Goal: Task Accomplishment & Management: Use online tool/utility

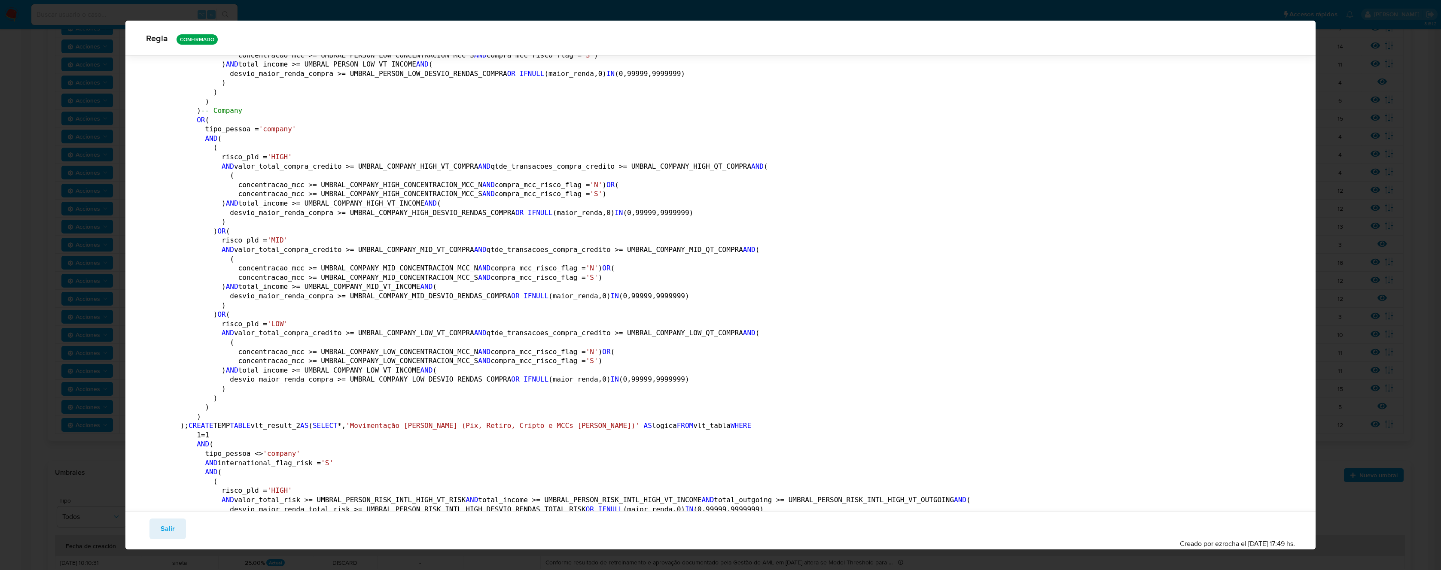
scroll to position [2446, 0]
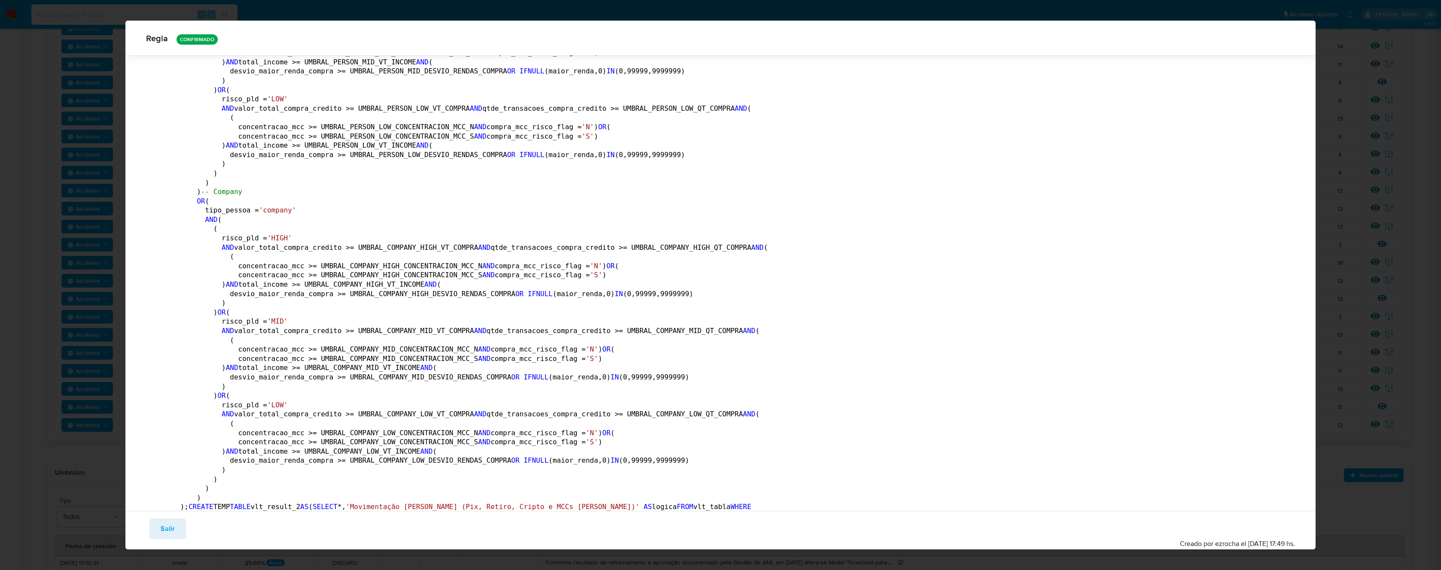
click at [179, 532] on button "Salir" at bounding box center [167, 529] width 37 height 21
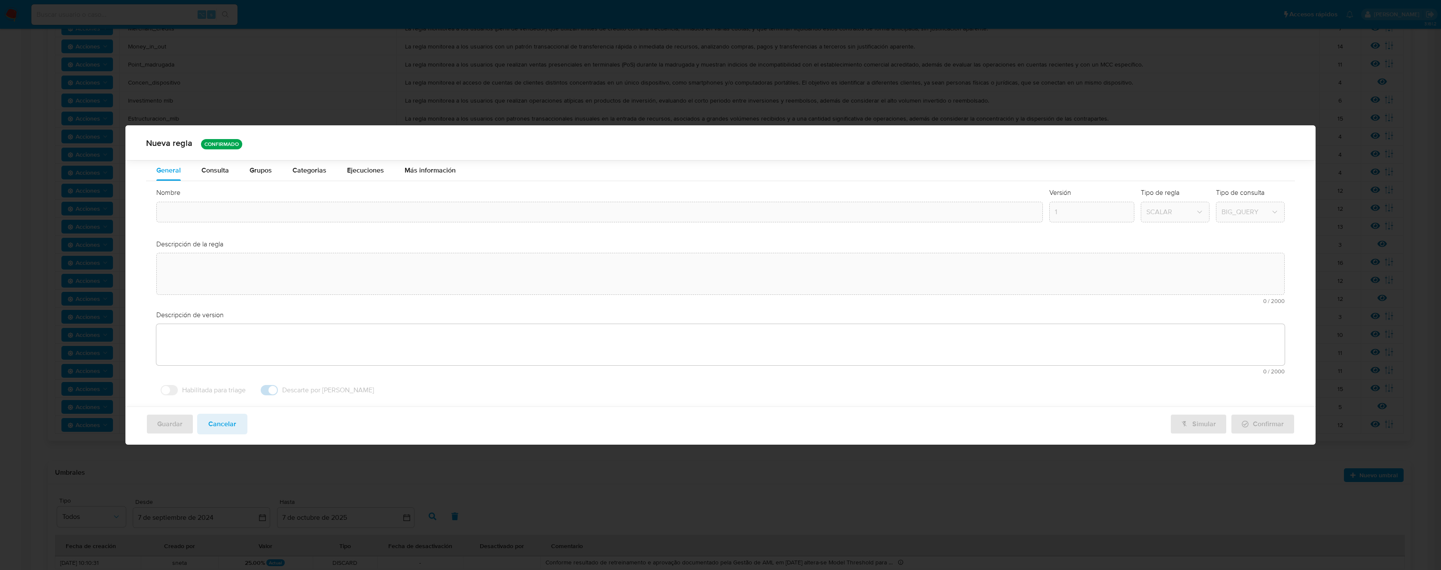
type input "Cartões_compra"
type textarea "La regla monitorea a los usuarios con transacciones consideradas atípicas de co…"
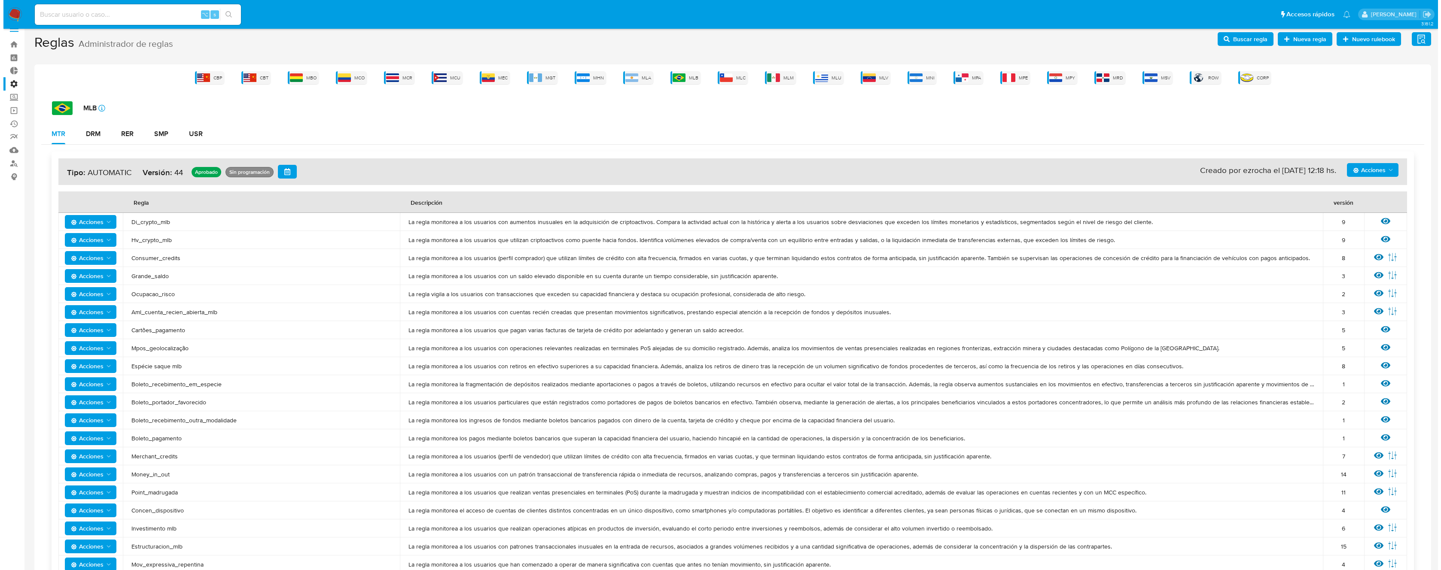
scroll to position [0, 0]
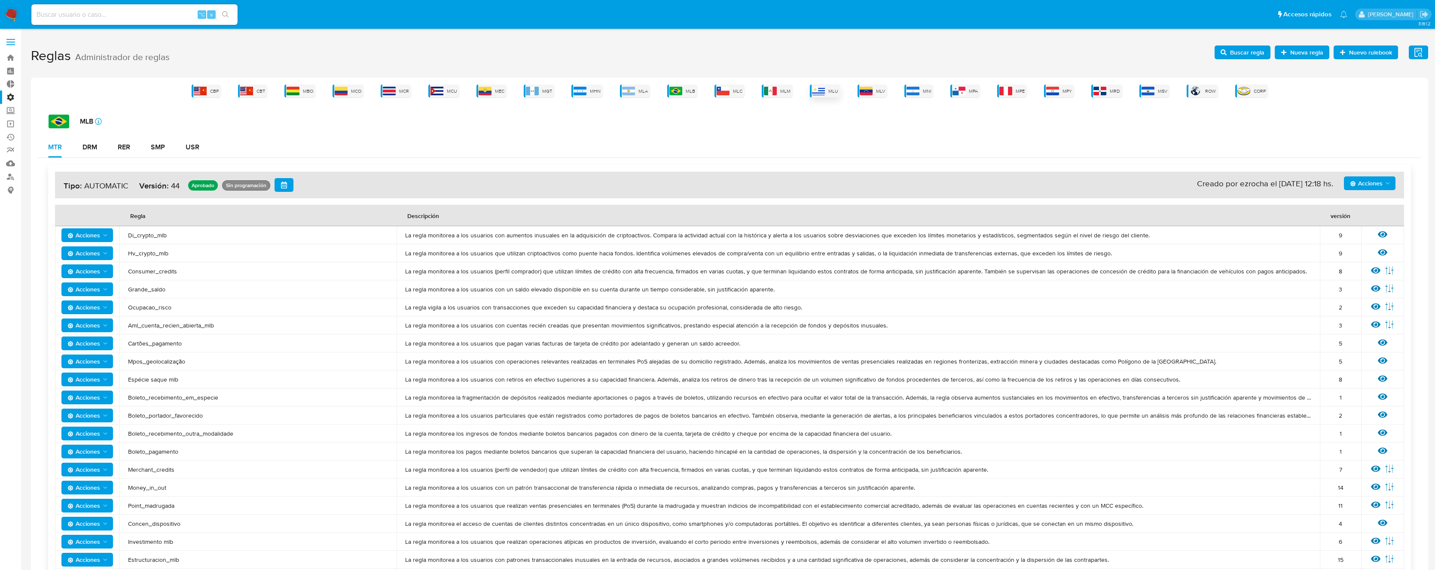
click at [826, 92] on div "MLU" at bounding box center [825, 91] width 30 height 13
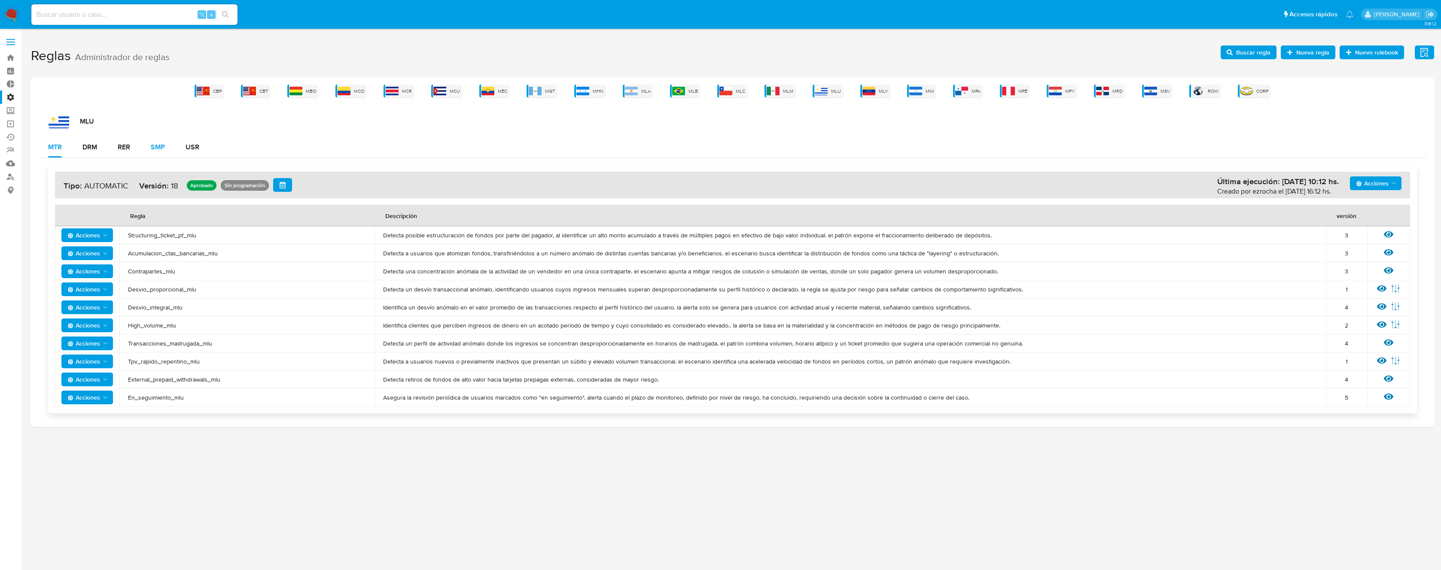
click at [165, 152] on button "SMP" at bounding box center [157, 147] width 35 height 21
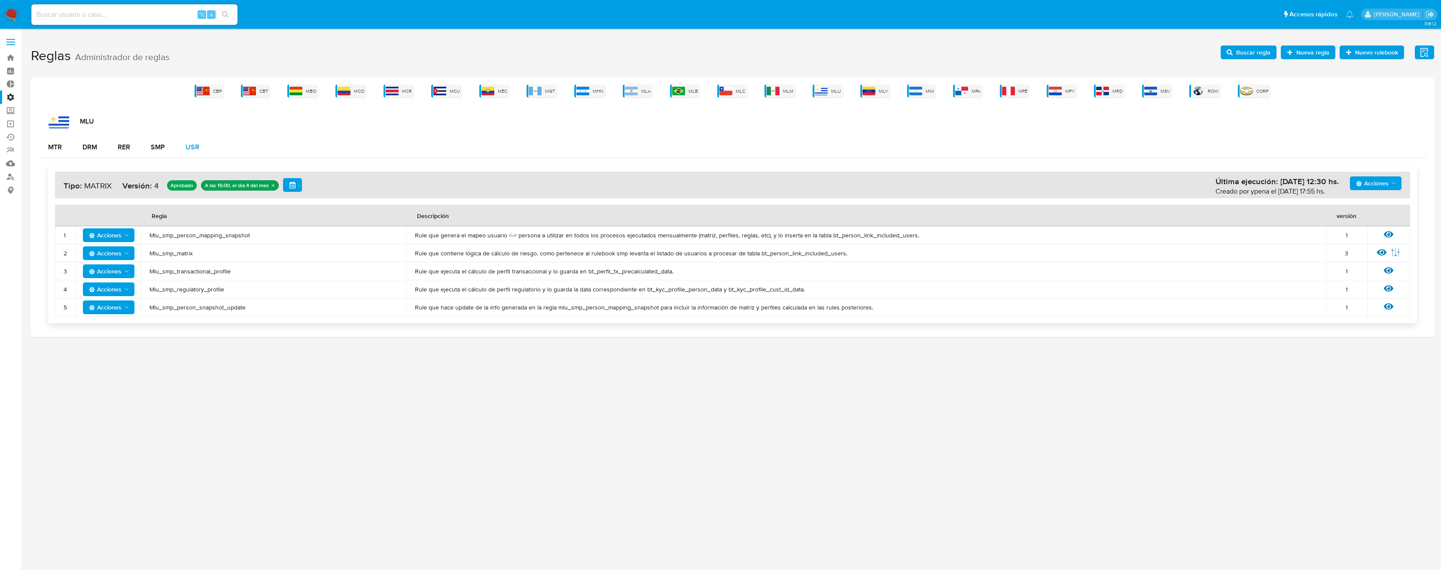
click at [195, 147] on div "USR" at bounding box center [193, 147] width 14 height 7
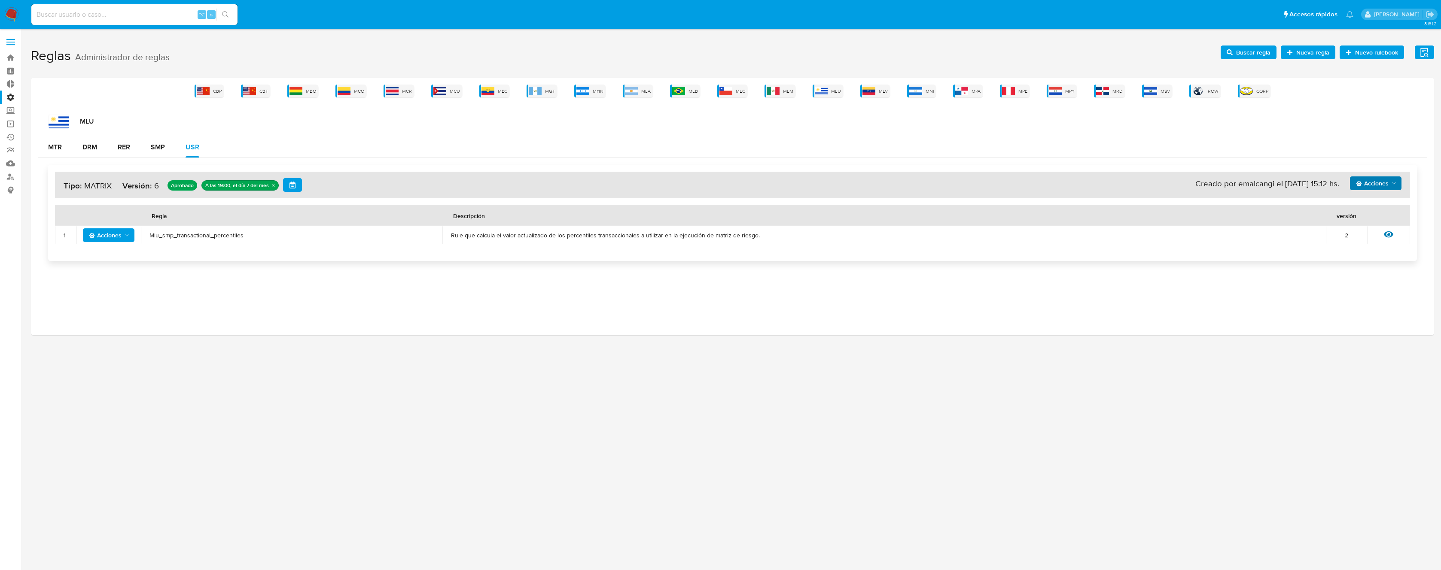
click at [1380, 185] on span "Acciones" at bounding box center [1372, 184] width 33 height 14
click at [1366, 286] on button "Ejecuciones" at bounding box center [1375, 287] width 77 height 21
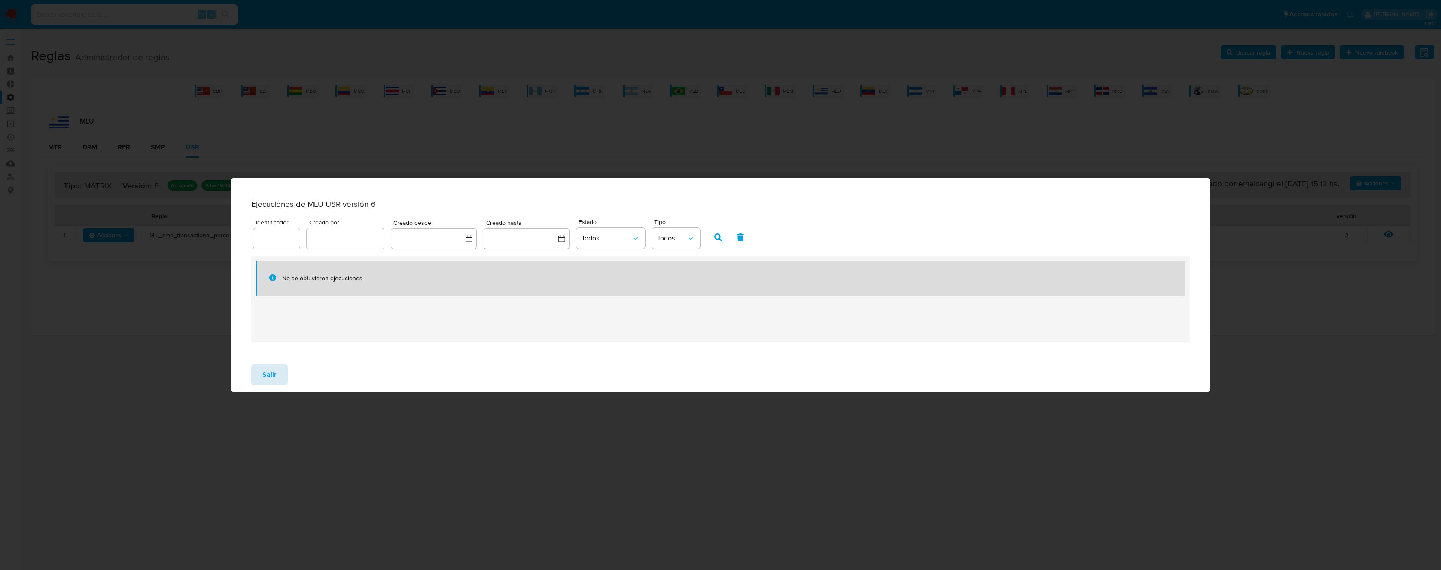
click at [266, 381] on span "Salir" at bounding box center [269, 375] width 14 height 19
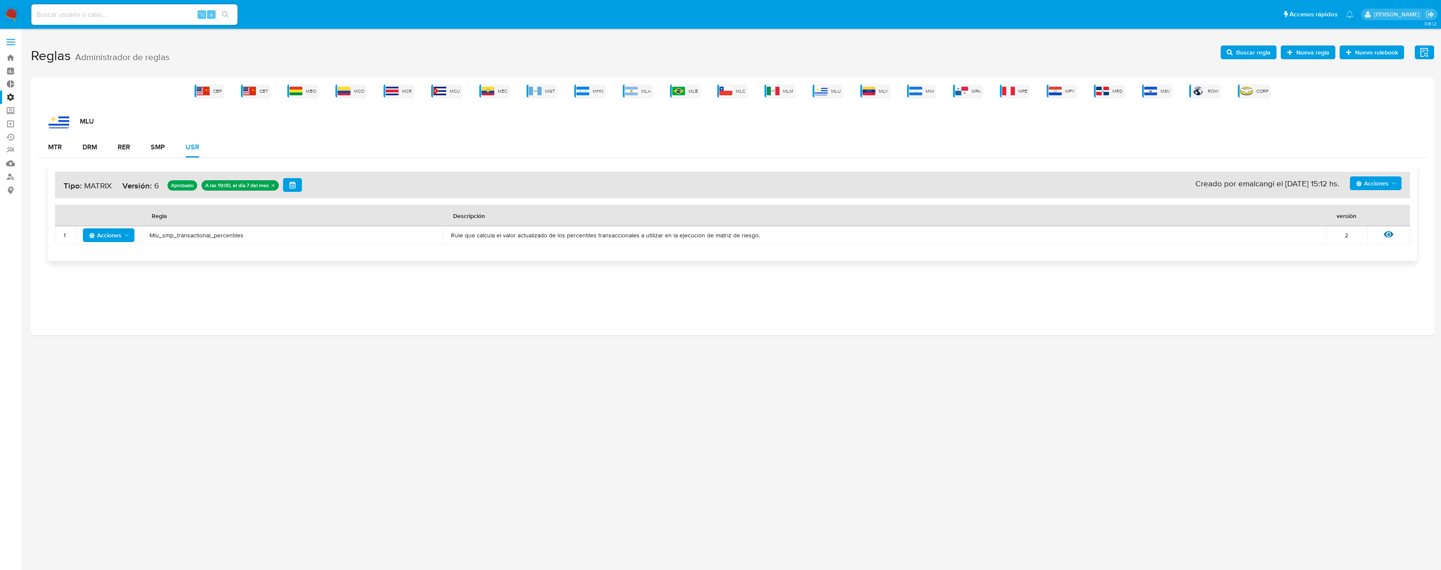
click at [1373, 185] on span "Acciones" at bounding box center [1372, 184] width 33 height 14
click at [1369, 227] on button "Ver historico" at bounding box center [1375, 225] width 77 height 21
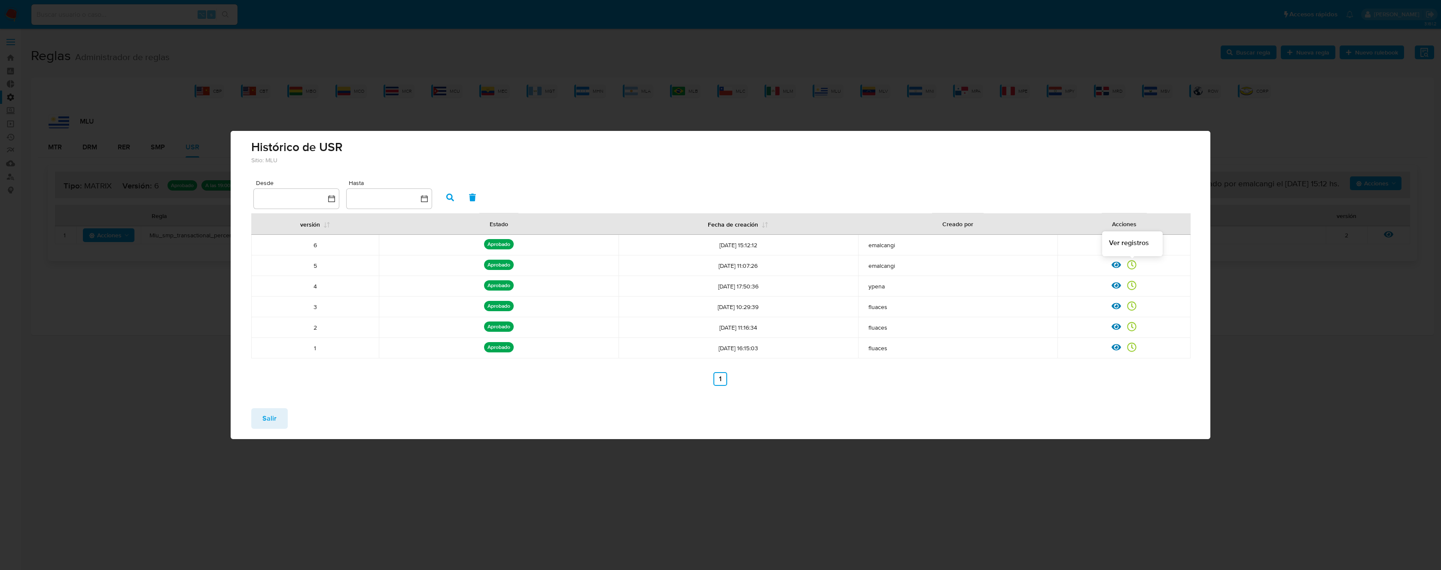
click at [1135, 265] on icon at bounding box center [1131, 264] width 9 height 9
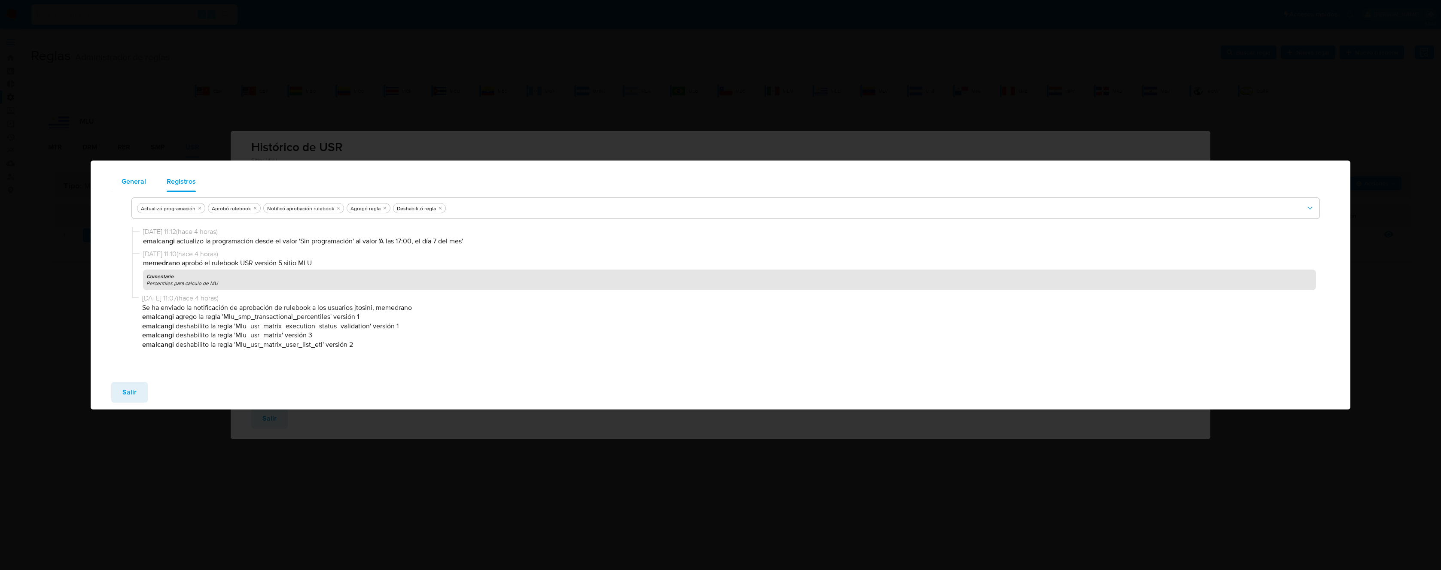
click at [137, 182] on span "General" at bounding box center [134, 182] width 24 height 10
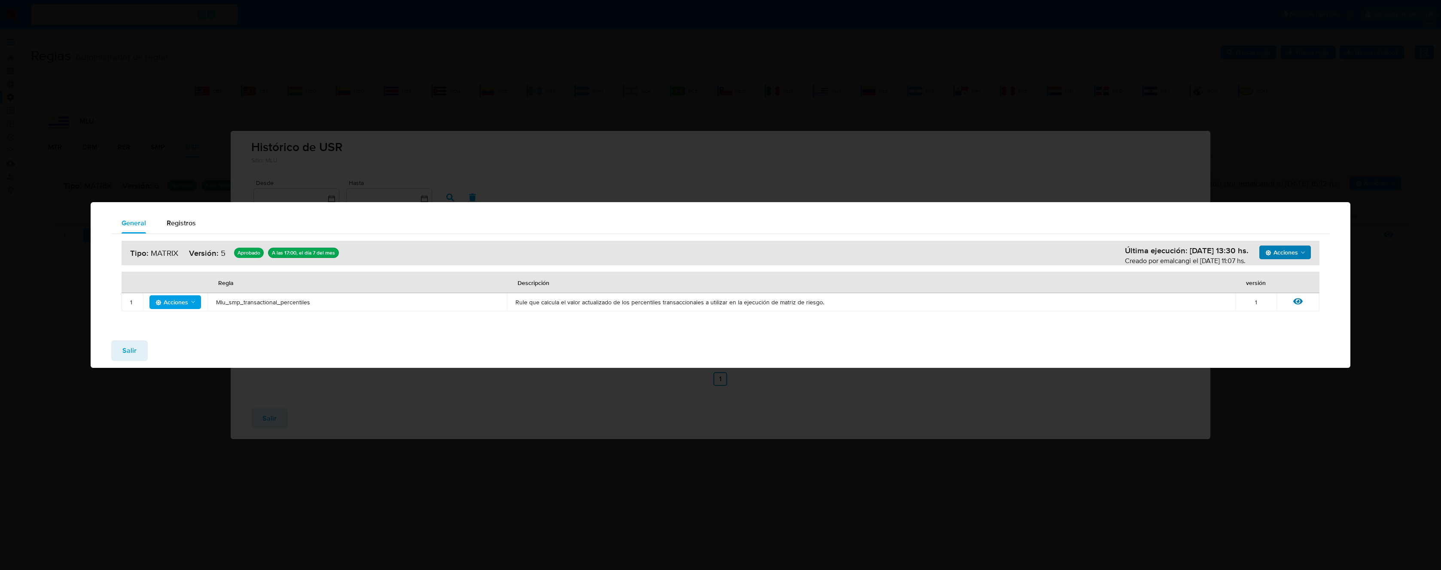
click at [1290, 255] on span "Acciones" at bounding box center [1281, 253] width 33 height 14
click at [1278, 274] on button "Ejecuciones" at bounding box center [1284, 274] width 77 height 21
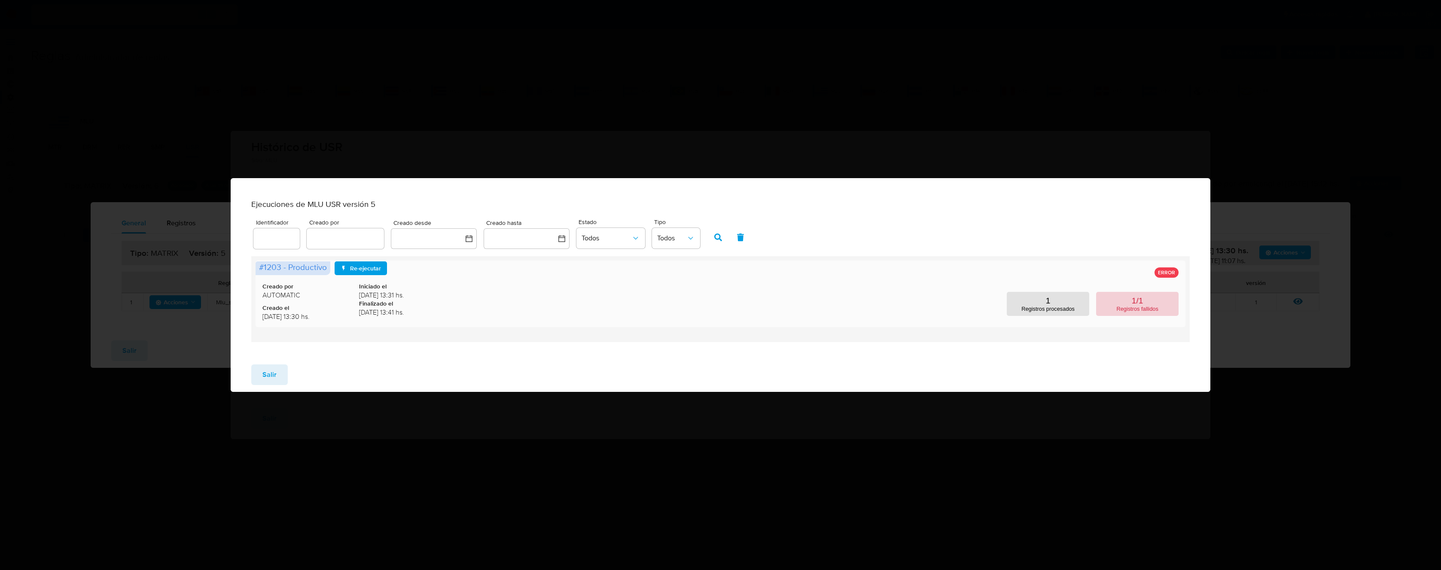
click at [1138, 310] on p "Registros fallidos" at bounding box center [1137, 309] width 42 height 6
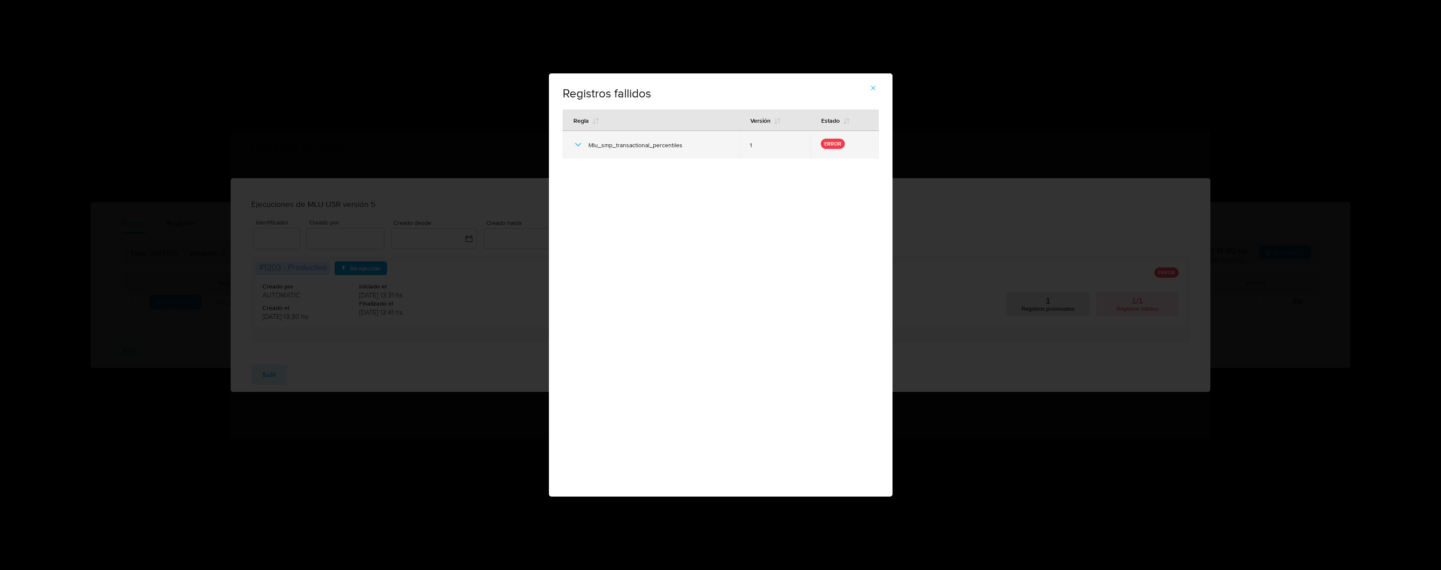
click at [581, 146] on icon at bounding box center [578, 145] width 10 height 10
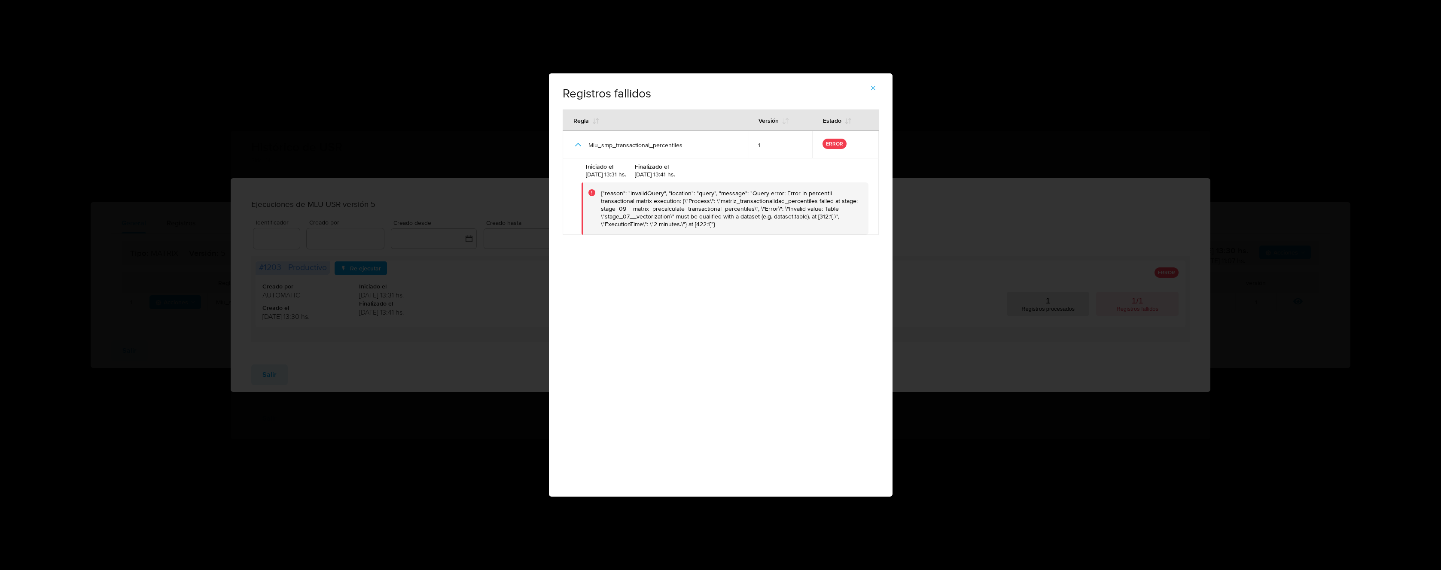
click at [636, 216] on div "{"reason": "invalidQuery", "location": "query", "message": "Query error: Error …" at bounding box center [731, 208] width 261 height 39
click at [664, 207] on div "{"reason": "invalidQuery", "location": "query", "message": "Query error: Error …" at bounding box center [731, 208] width 261 height 39
click at [873, 87] on icon "button" at bounding box center [873, 88] width 8 height 8
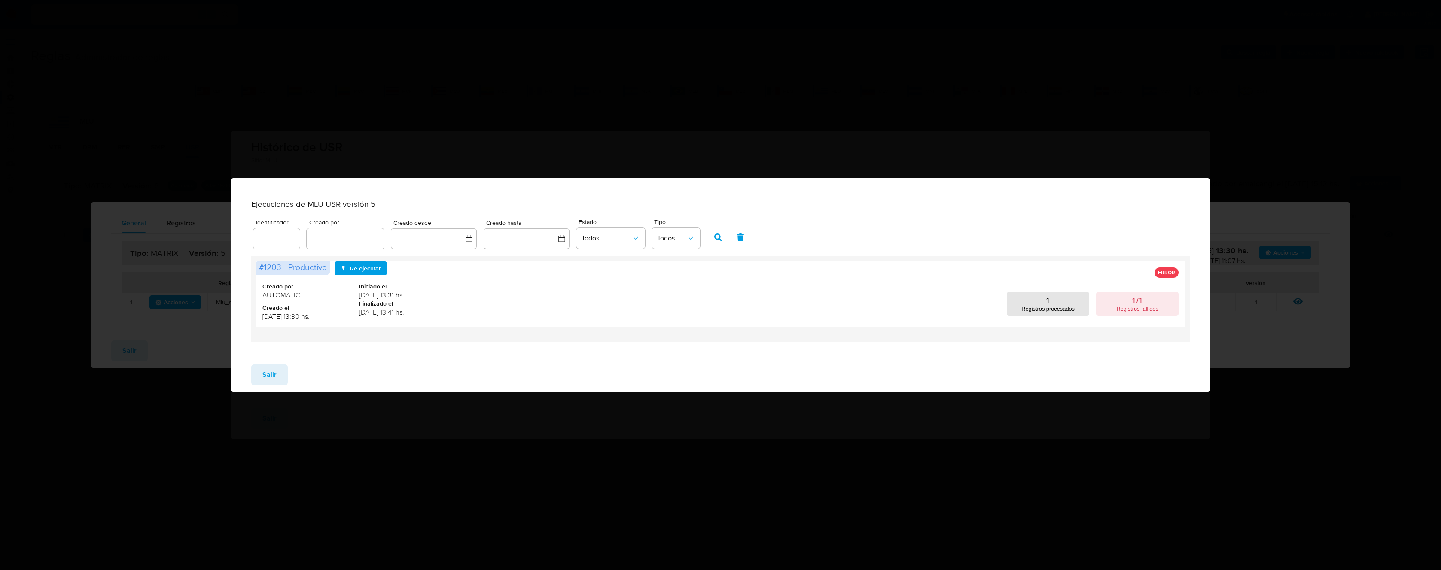
drag, startPoint x: 270, startPoint y: 379, endPoint x: 262, endPoint y: 379, distance: 7.7
click at [270, 379] on span "Salir" at bounding box center [269, 375] width 14 height 19
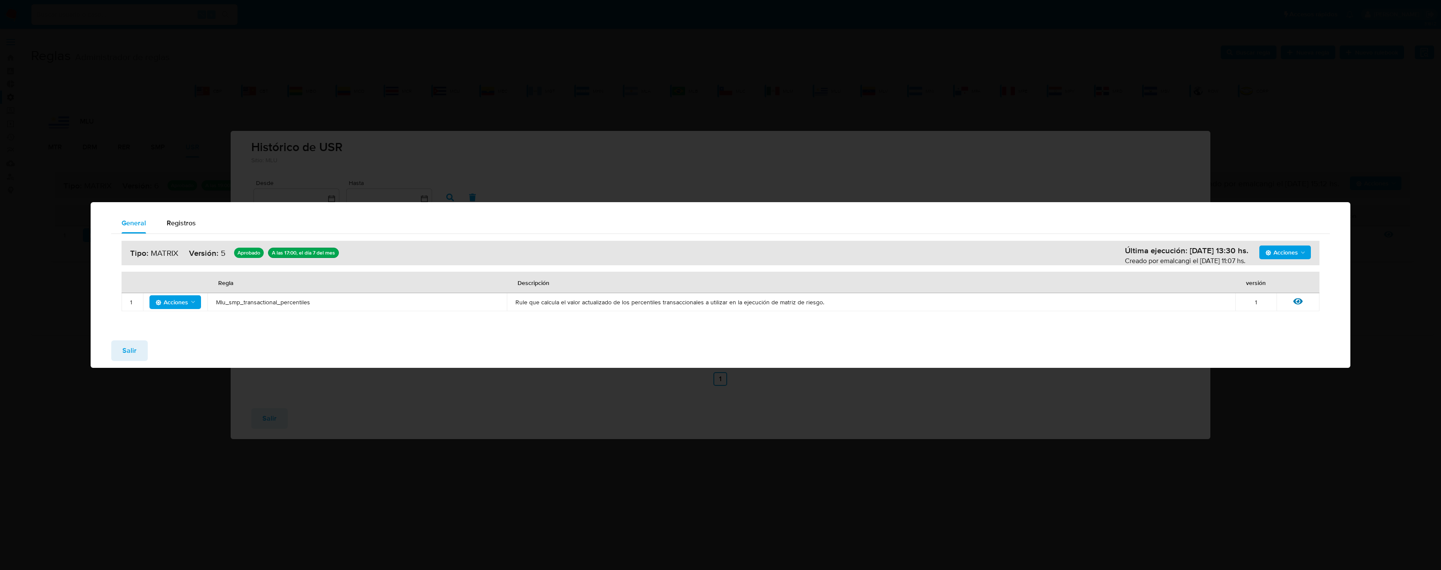
click at [132, 352] on span "Salir" at bounding box center [129, 350] width 14 height 19
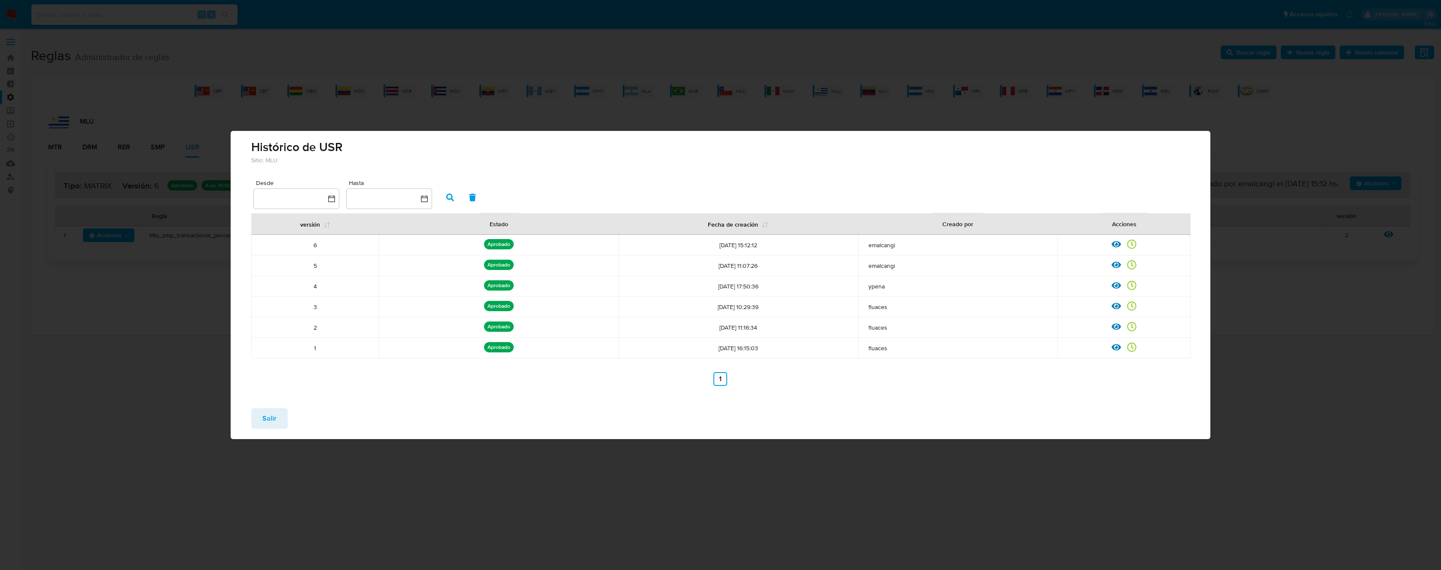
click at [271, 421] on span "Salir" at bounding box center [269, 418] width 14 height 19
